Goal: Download file/media

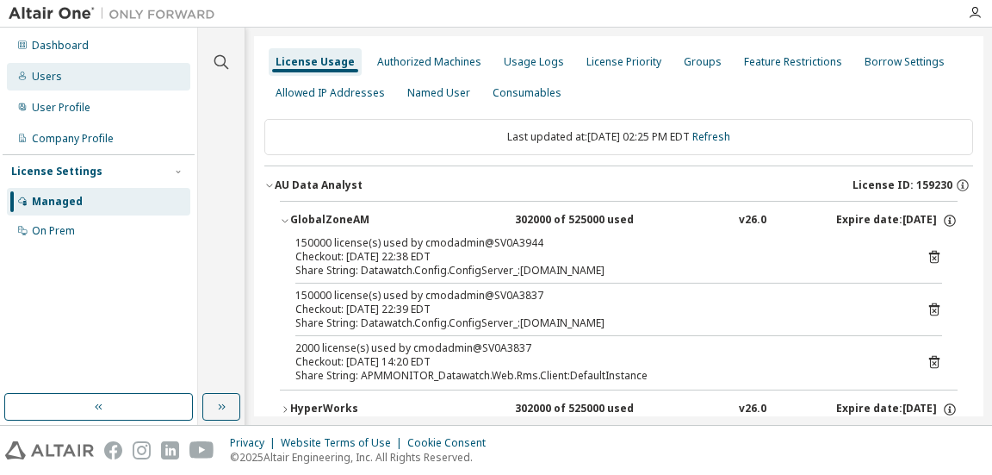
scroll to position [86, 0]
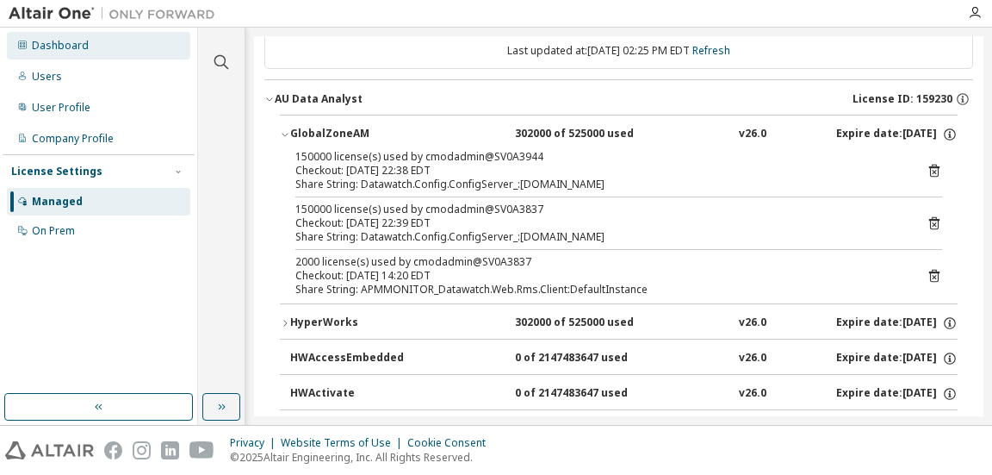
click at [75, 47] on div "Dashboard" at bounding box center [60, 46] width 57 height 14
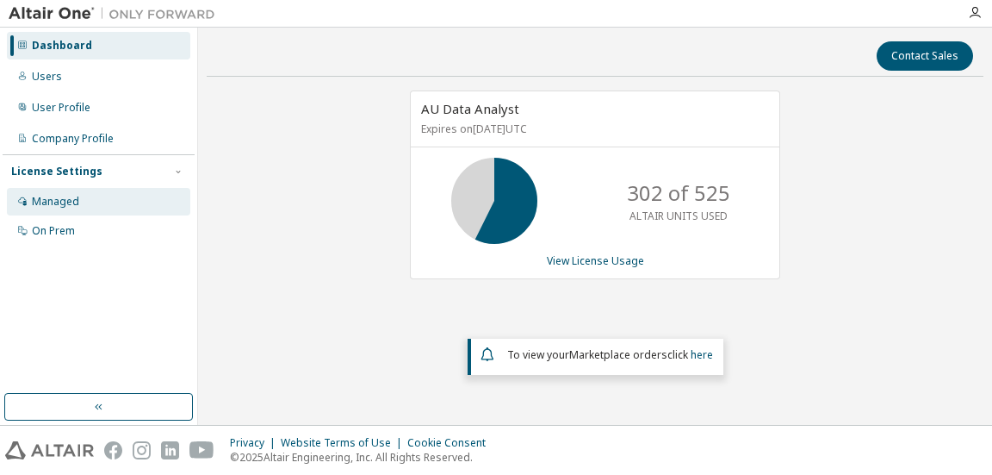
click at [48, 202] on div "Managed" at bounding box center [55, 202] width 47 height 14
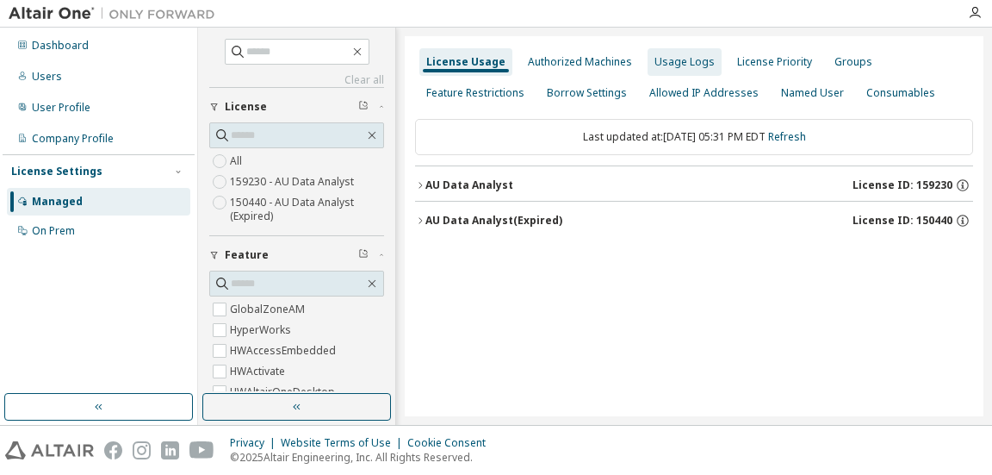
click at [679, 57] on div "Usage Logs" at bounding box center [684, 62] width 60 height 14
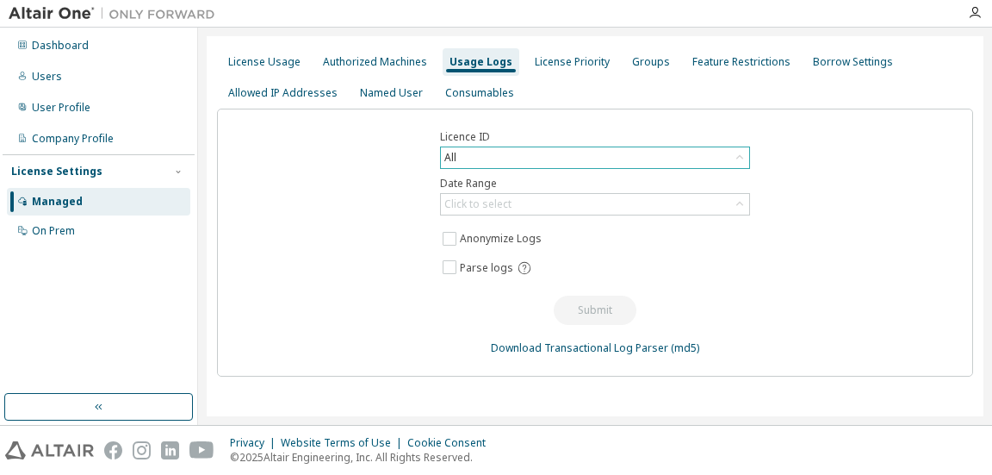
click at [479, 154] on div "All" at bounding box center [595, 157] width 308 height 21
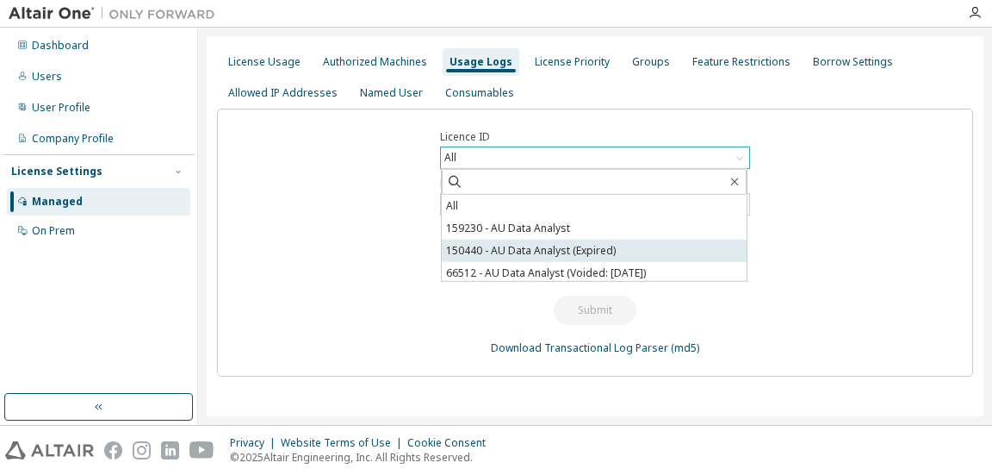
click at [514, 251] on li "150440 - AU Data Analyst (Expired)" at bounding box center [594, 250] width 305 height 22
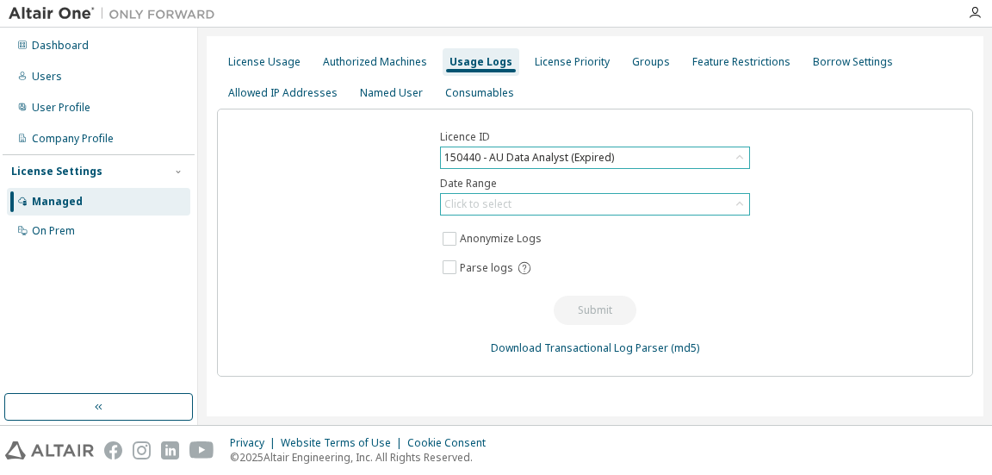
click at [500, 201] on div "Click to select" at bounding box center [477, 204] width 67 height 14
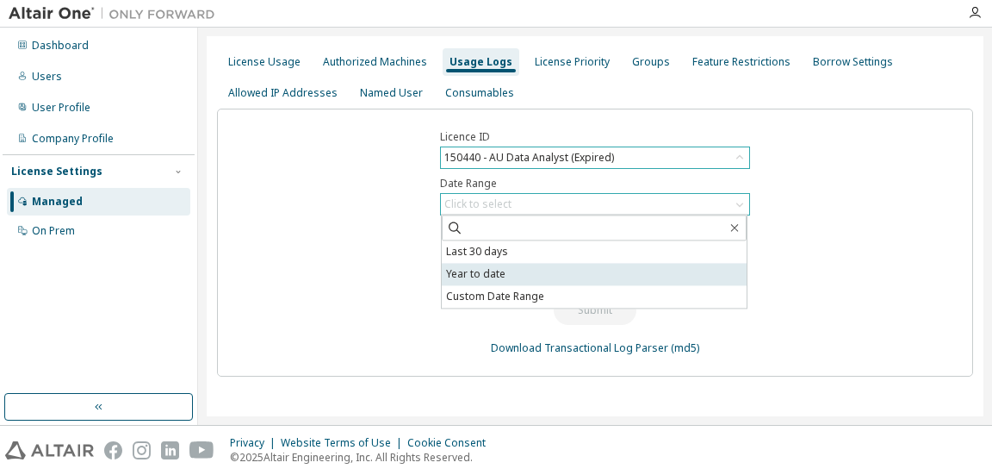
click at [487, 275] on li "Year to date" at bounding box center [594, 274] width 305 height 22
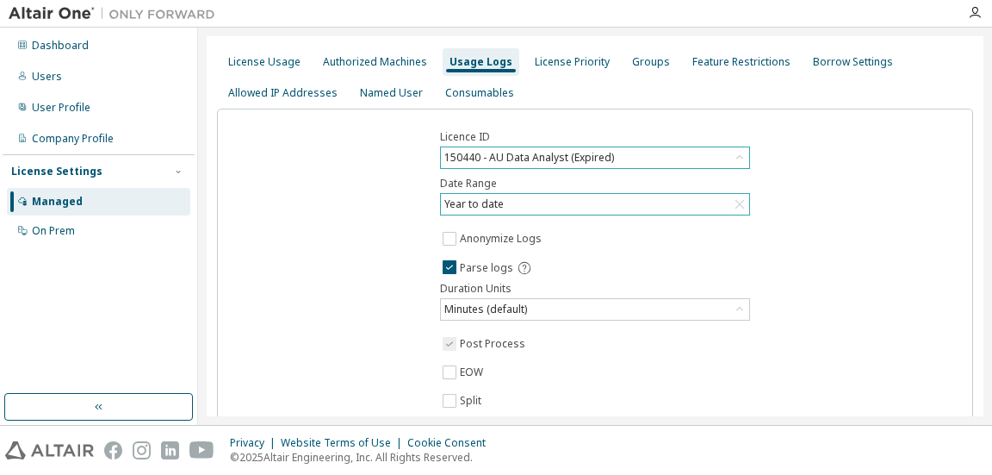
scroll to position [86, 0]
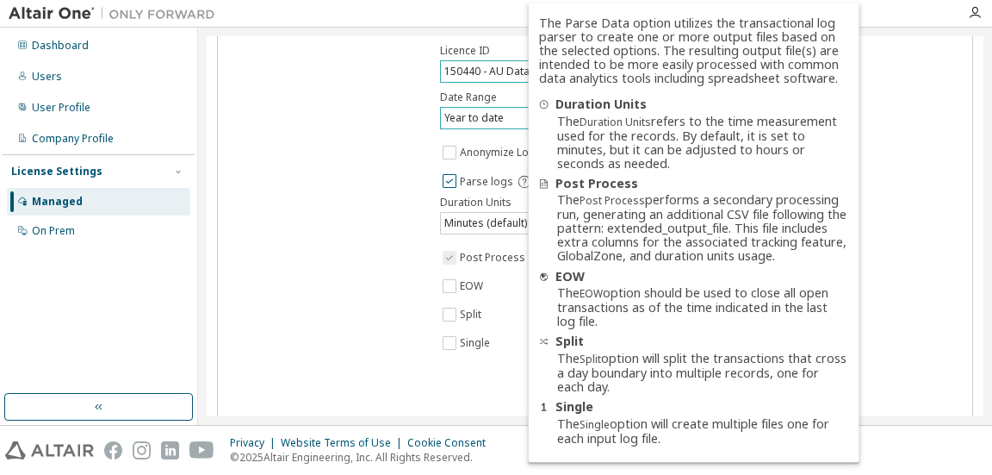
click at [518, 177] on icon at bounding box center [524, 182] width 12 height 12
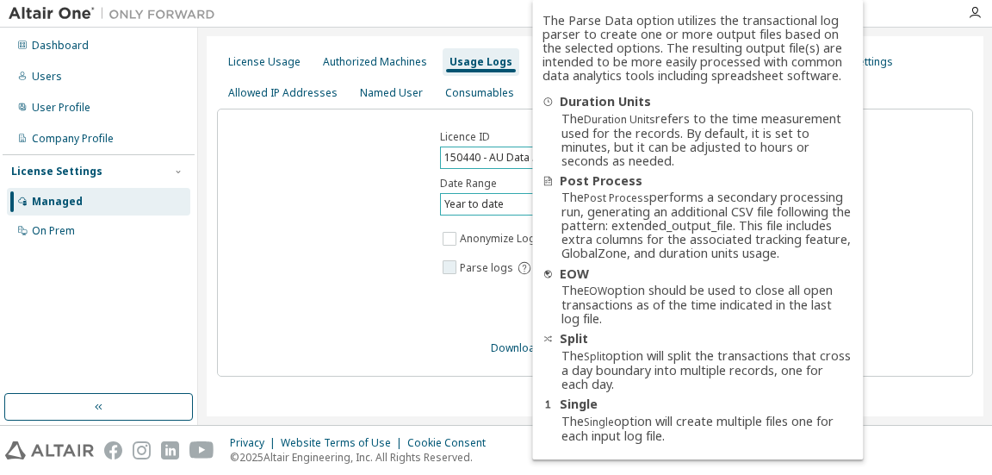
click at [519, 264] on icon at bounding box center [524, 268] width 12 height 12
click at [327, 251] on div "Licence ID 150440 - AU Data Analyst (Expired) Date Range Year to date Anonymize…" at bounding box center [595, 323] width 756 height 428
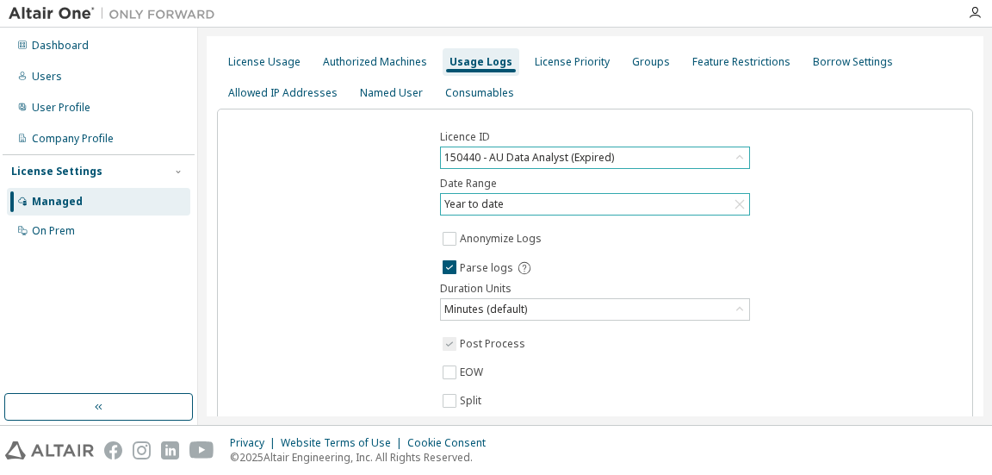
scroll to position [86, 0]
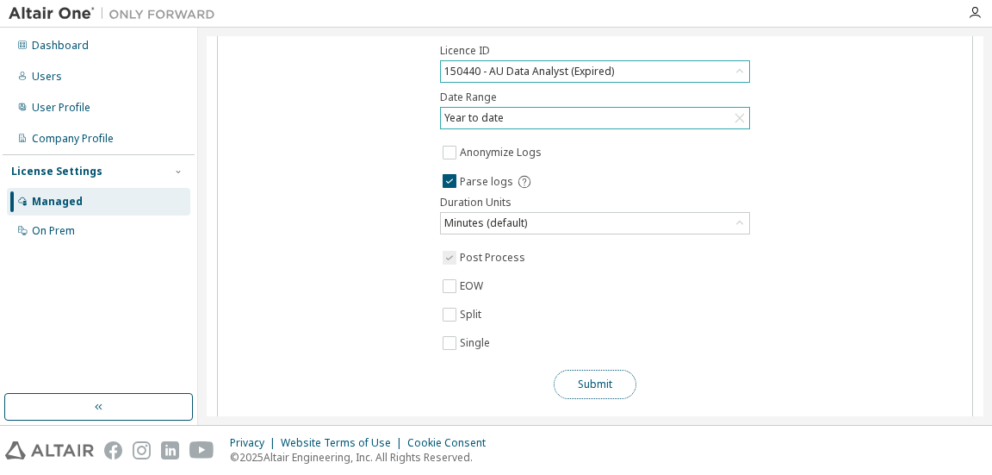
click at [615, 374] on button "Submit" at bounding box center [595, 383] width 83 height 29
click at [46, 202] on div "Managed" at bounding box center [57, 202] width 51 height 14
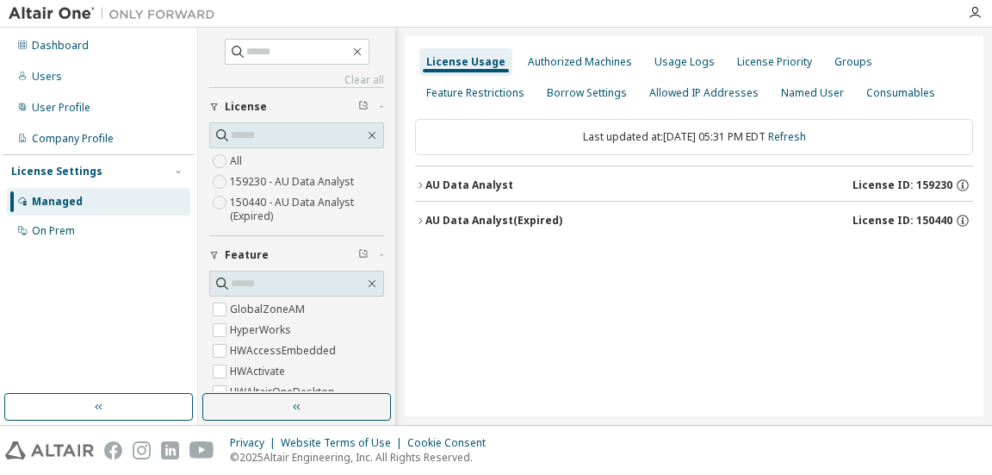
click at [527, 215] on div "AU Data Analyst (Expired)" at bounding box center [493, 221] width 137 height 14
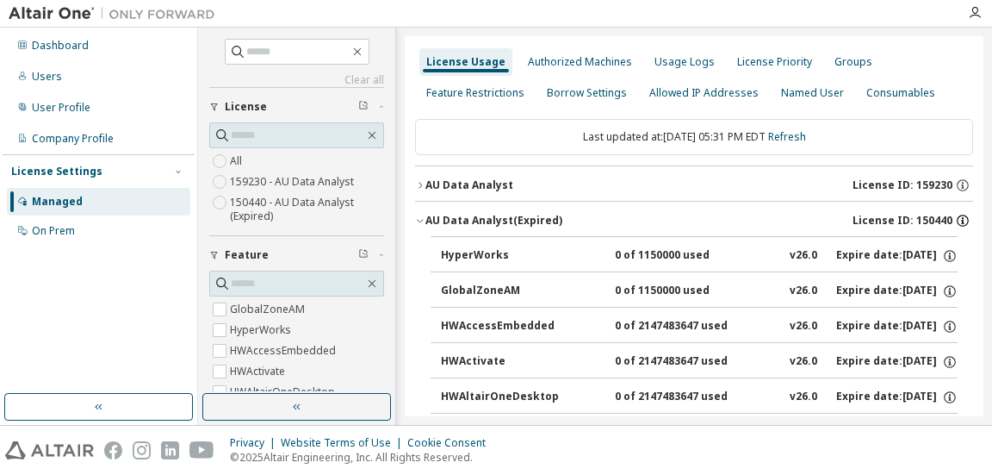
click at [958, 220] on icon "button" at bounding box center [963, 221] width 16 height 16
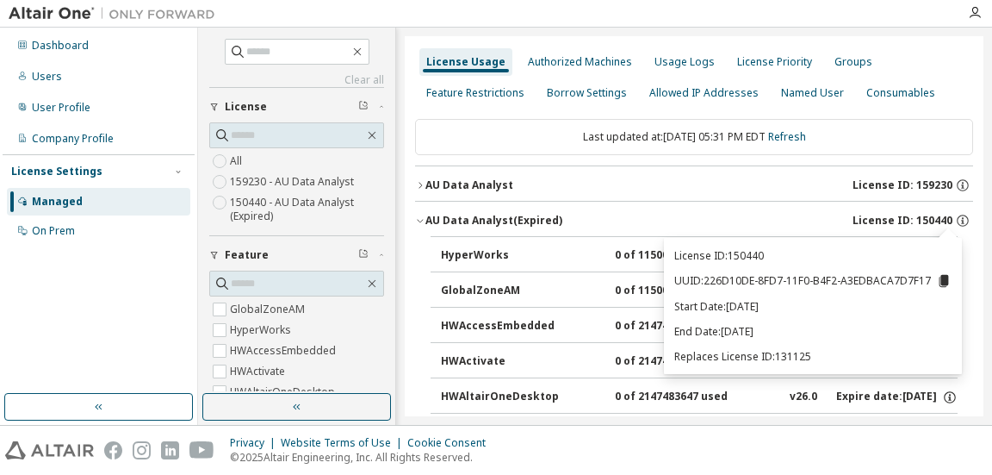
click at [713, 213] on div "AU Data Analyst (Expired) License ID: 150440" at bounding box center [699, 221] width 548 height 16
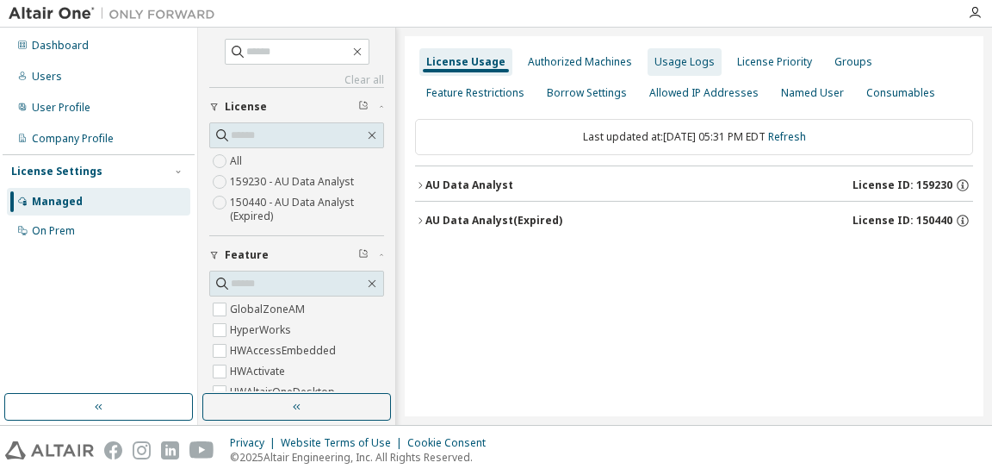
click at [657, 62] on div "Usage Logs" at bounding box center [684, 62] width 60 height 14
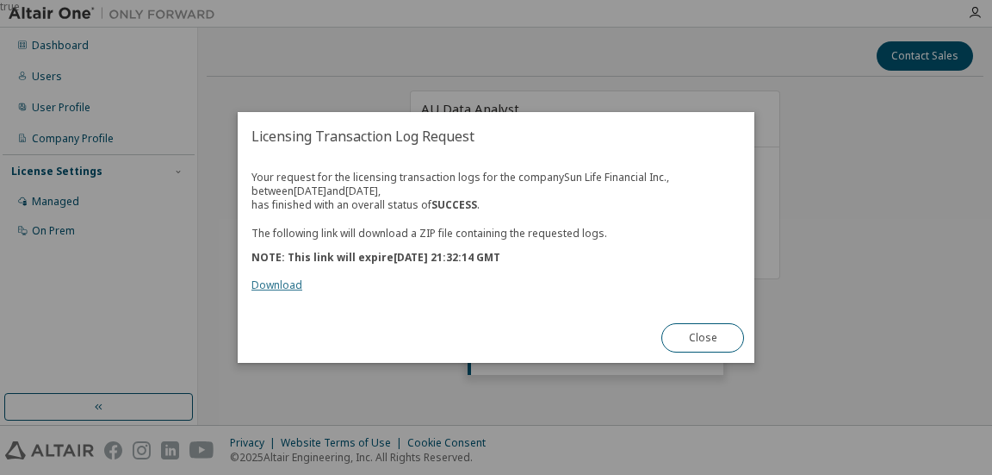
click at [280, 285] on link "Download" at bounding box center [276, 284] width 51 height 15
click at [692, 338] on button "Close" at bounding box center [702, 337] width 83 height 29
